Goal: Use online tool/utility: Utilize a website feature to perform a specific function

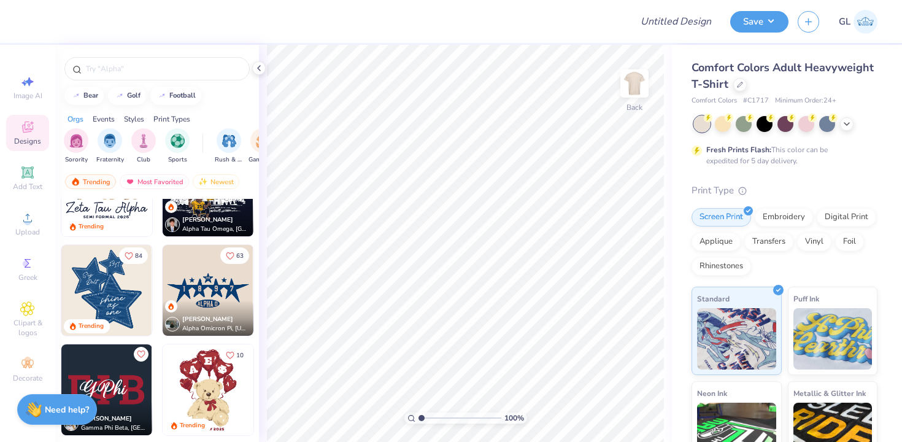
scroll to position [496, 0]
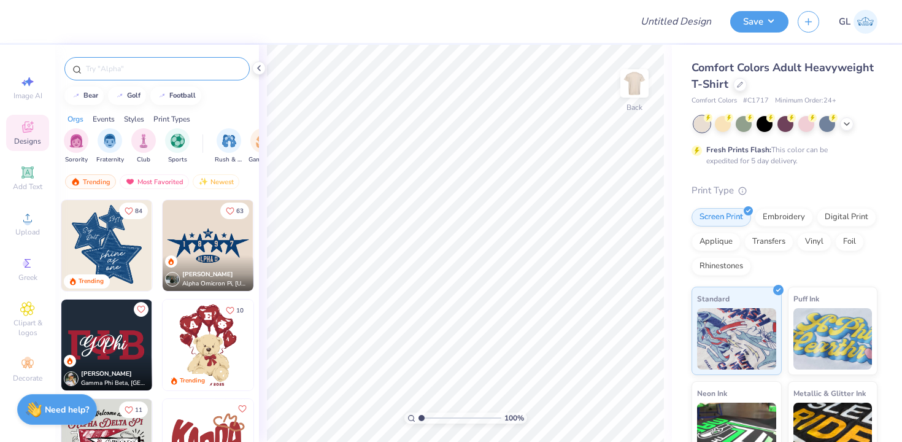
click at [146, 63] on input "text" at bounding box center [163, 69] width 157 height 12
click at [118, 68] on input "text" at bounding box center [163, 69] width 157 height 12
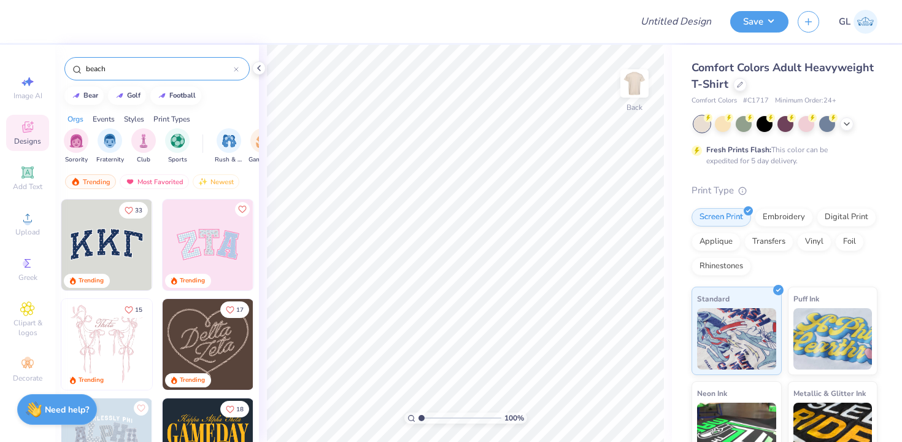
type input "beach"
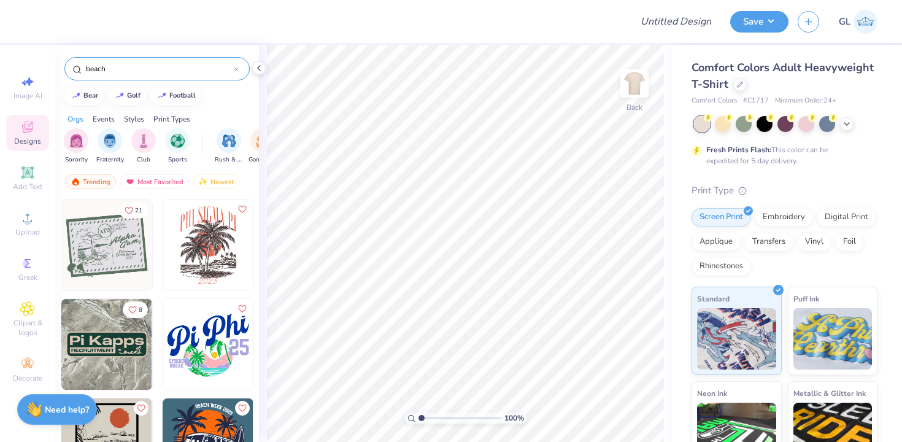
scroll to position [59, 0]
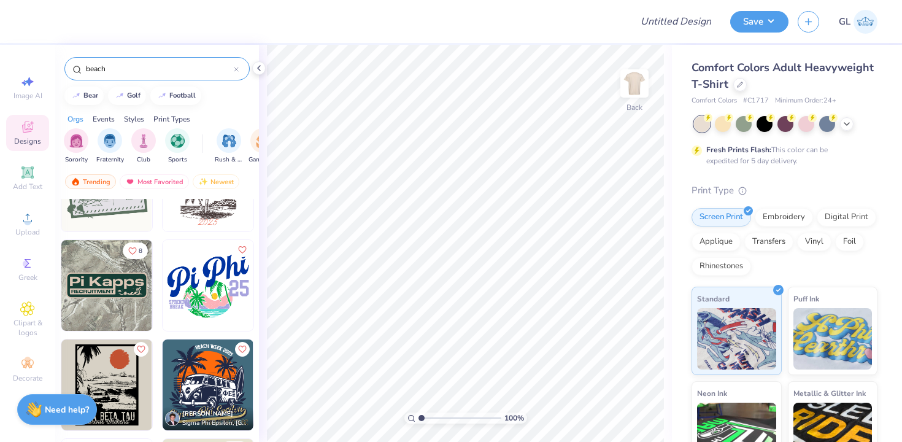
click at [231, 273] on img at bounding box center [208, 285] width 91 height 91
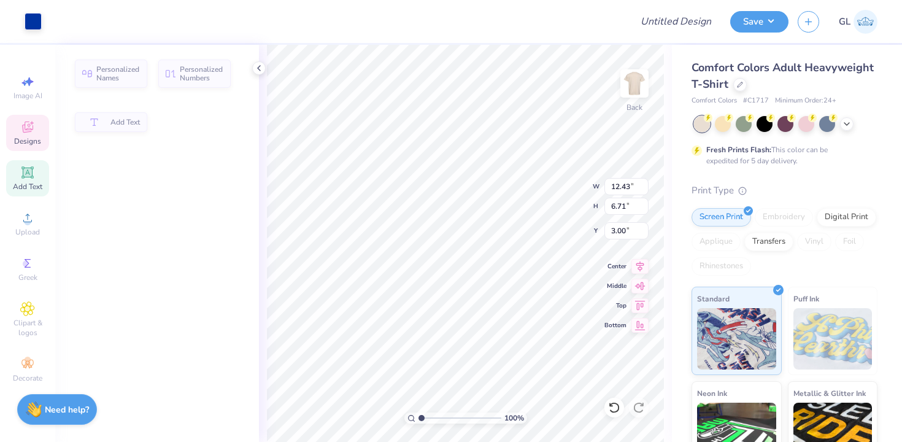
type input "6.71"
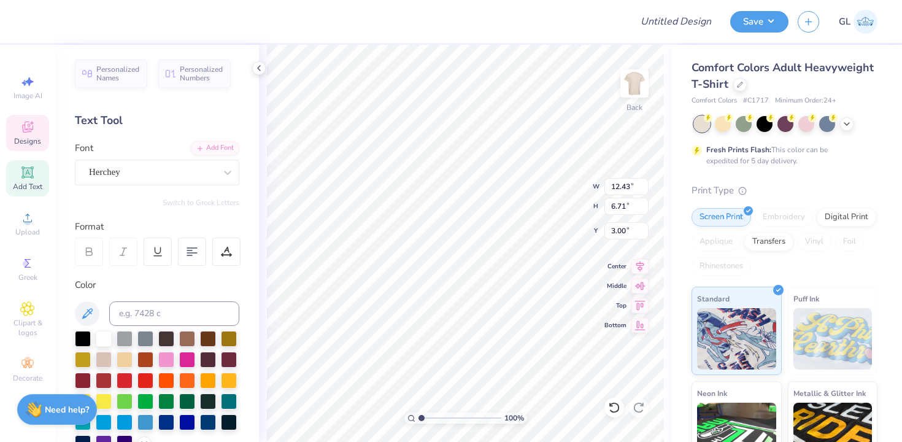
scroll to position [0, 0]
type textarea "OPA"
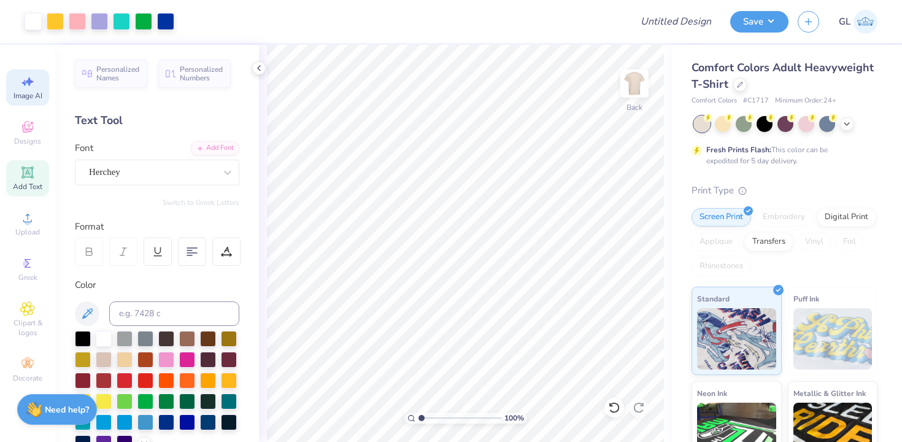
click at [31, 90] on div "Image AI" at bounding box center [27, 87] width 43 height 36
select select "4"
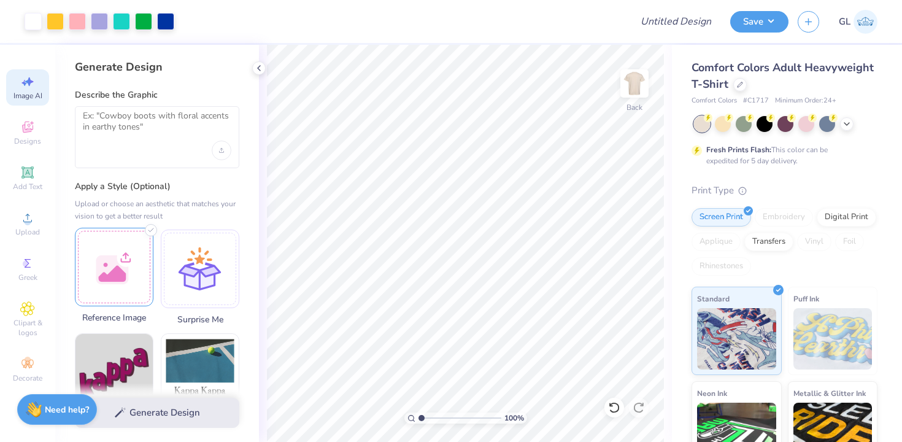
click at [120, 264] on div at bounding box center [114, 267] width 79 height 79
click at [117, 124] on textarea at bounding box center [157, 125] width 149 height 31
click at [28, 177] on icon at bounding box center [27, 172] width 15 height 15
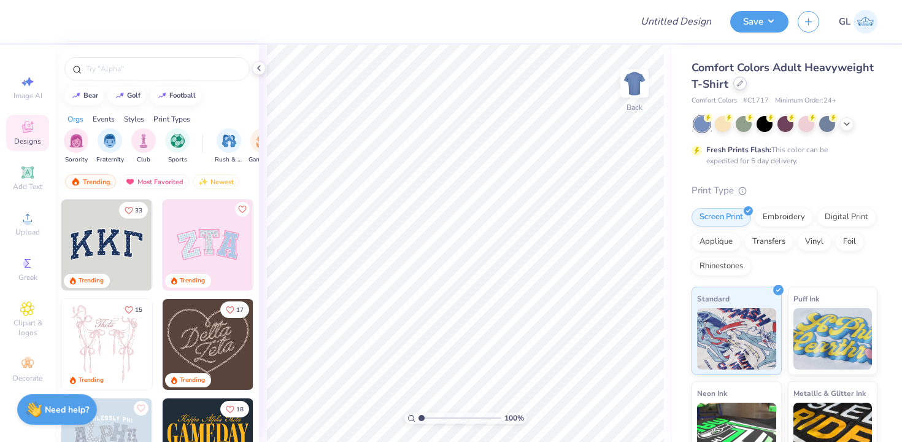
click at [739, 88] on div at bounding box center [740, 84] width 14 height 14
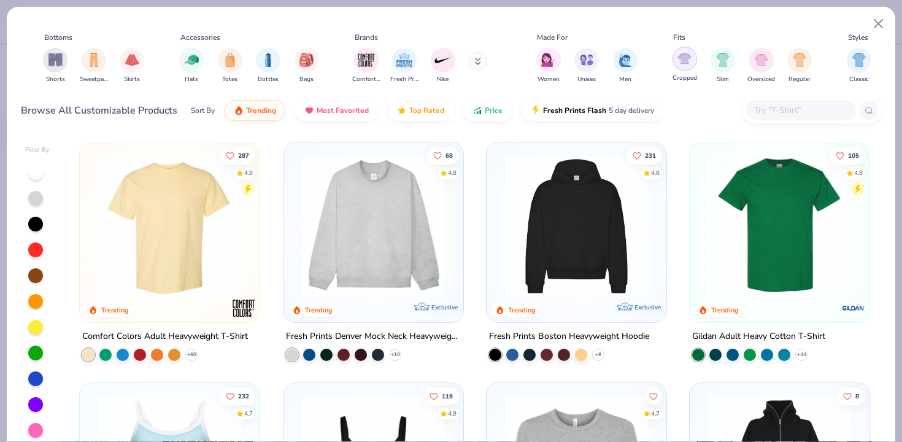
scroll to position [0, 589]
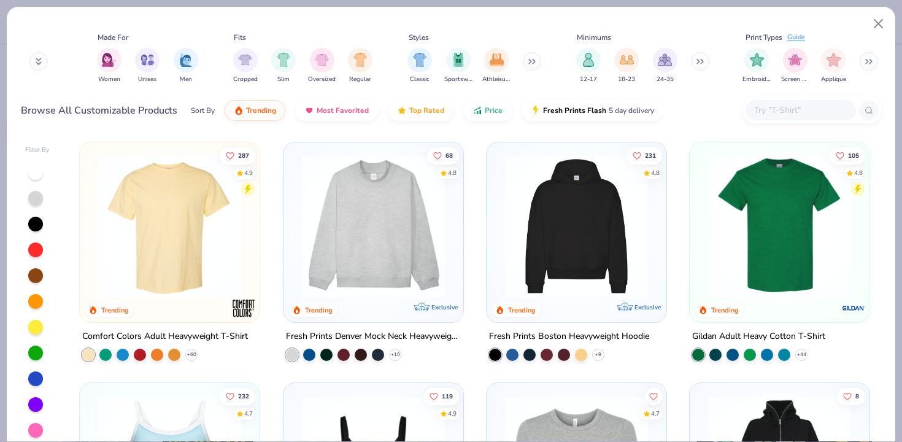
click at [768, 106] on input "text" at bounding box center [800, 110] width 95 height 14
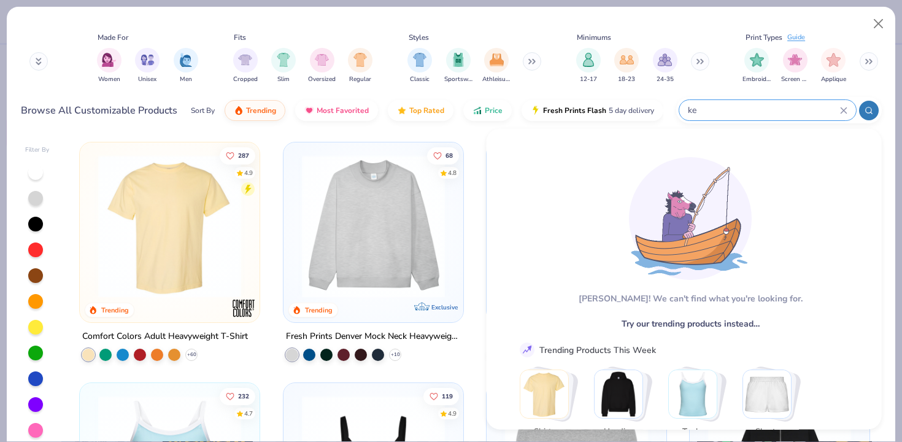
type input "k"
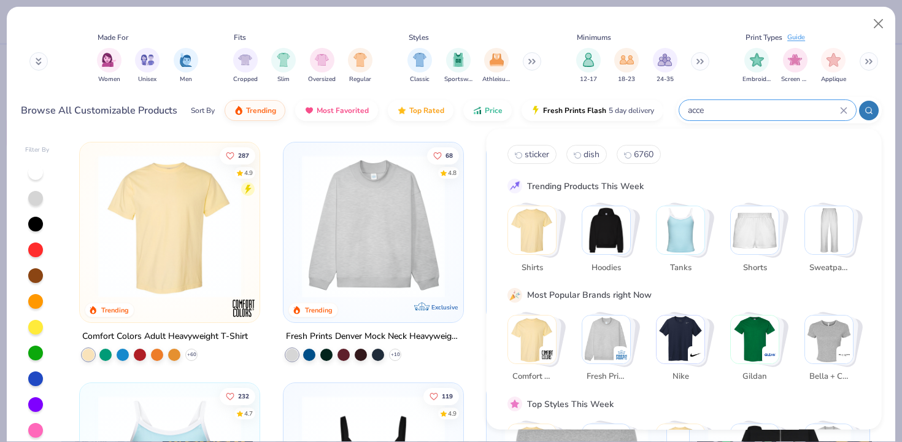
type input "acces"
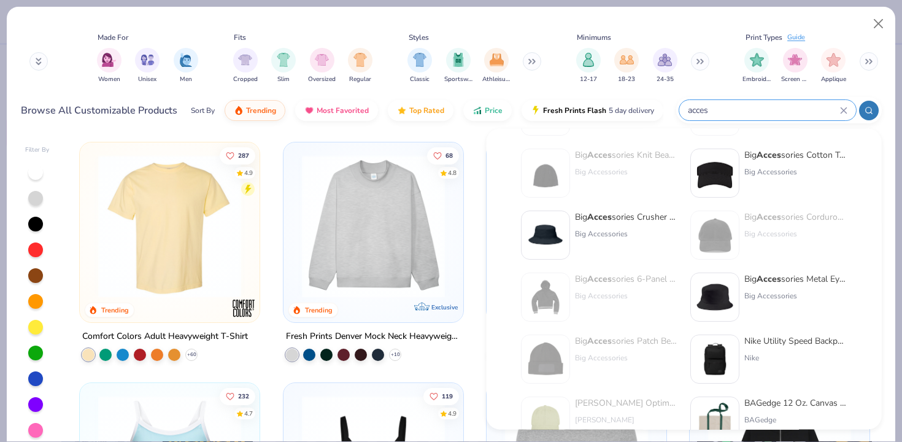
scroll to position [504, 0]
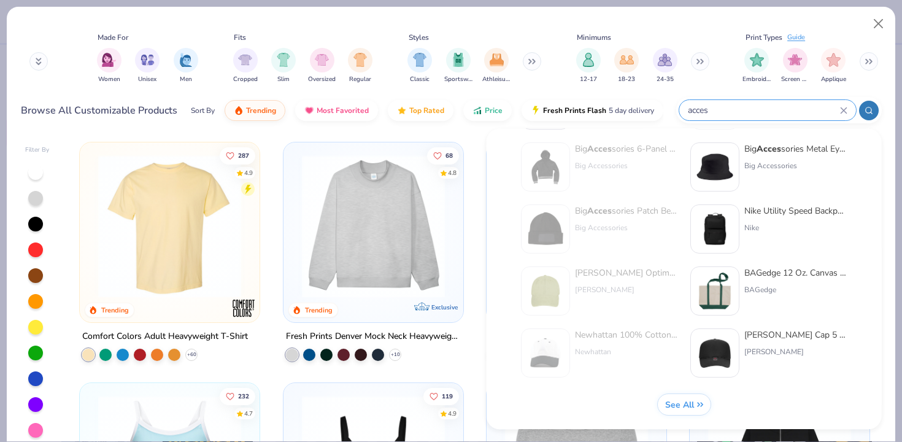
click at [846, 109] on icon at bounding box center [843, 110] width 7 height 7
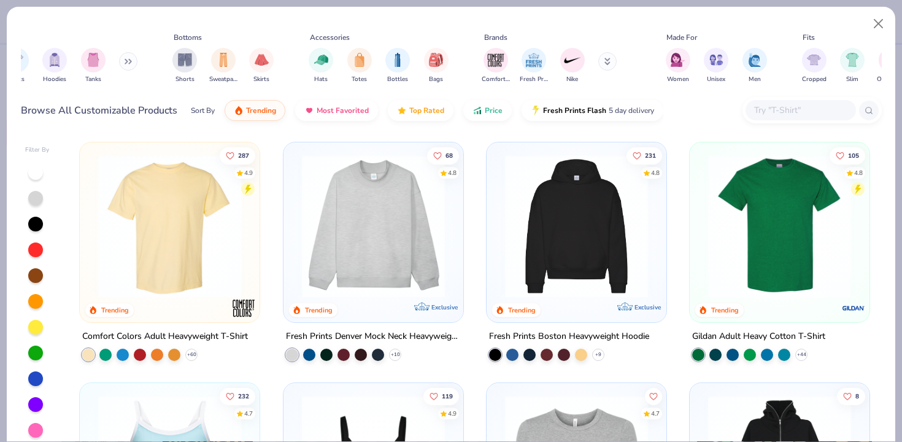
scroll to position [0, 0]
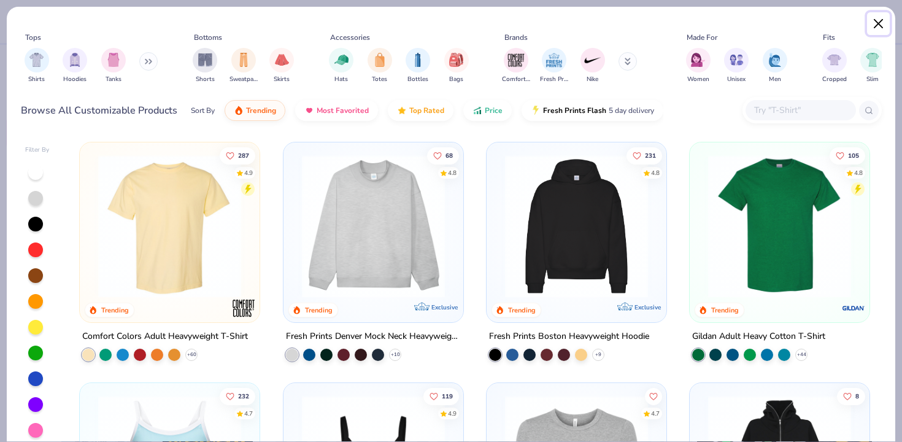
click at [882, 20] on button "Close" at bounding box center [878, 23] width 23 height 23
